Goal: Task Accomplishment & Management: Manage account settings

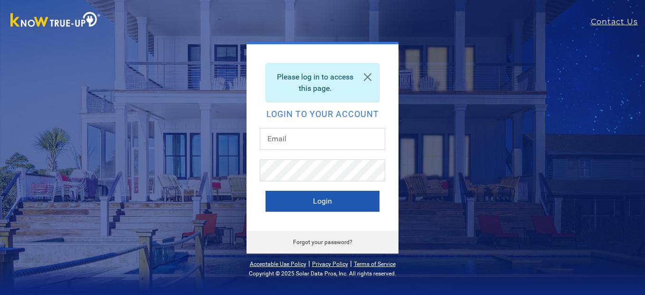
type input "[EMAIL_ADDRESS][DOMAIN_NAME]"
click at [266, 190] on button "Login" at bounding box center [323, 200] width 114 height 21
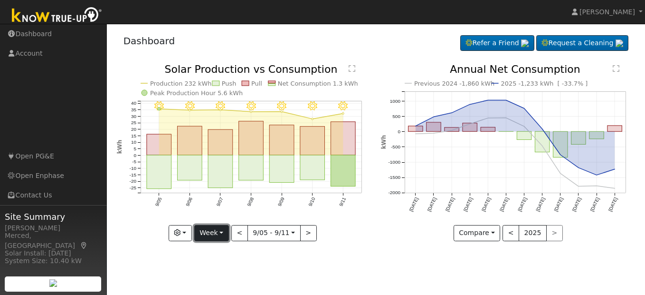
click at [225, 237] on button "Week" at bounding box center [211, 233] width 35 height 16
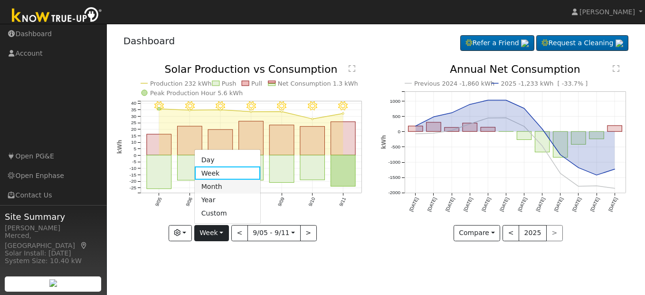
click at [226, 186] on link "Month" at bounding box center [228, 186] width 66 height 13
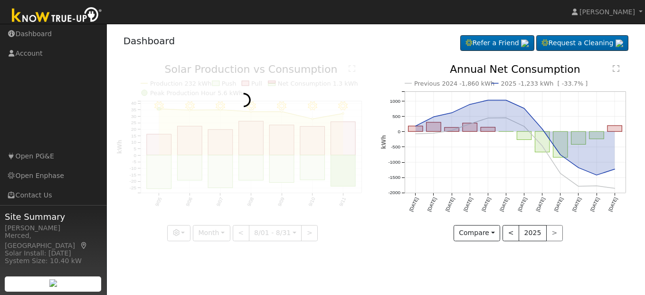
click at [226, 186] on div at bounding box center [244, 152] width 254 height 177
click at [226, 187] on div at bounding box center [244, 152] width 254 height 177
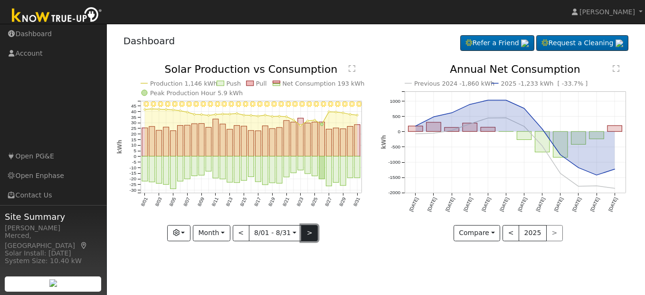
click at [310, 231] on button ">" at bounding box center [309, 233] width 17 height 16
type input "2025-09-01"
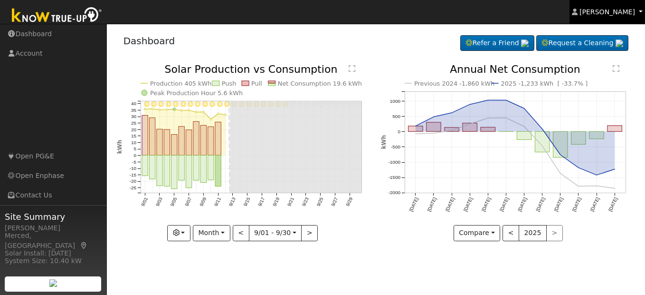
click at [620, 14] on span "James Mendoza" at bounding box center [608, 12] width 56 height 8
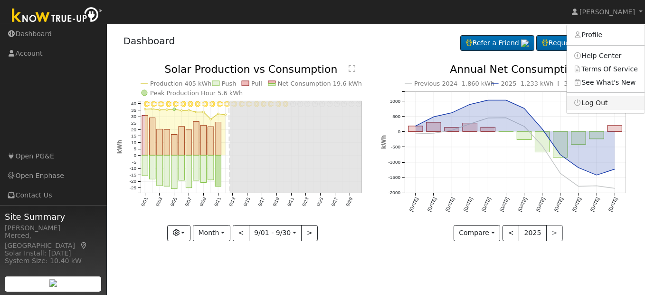
click at [605, 105] on link "Log Out" at bounding box center [606, 102] width 78 height 13
